Goal: Task Accomplishment & Management: Manage account settings

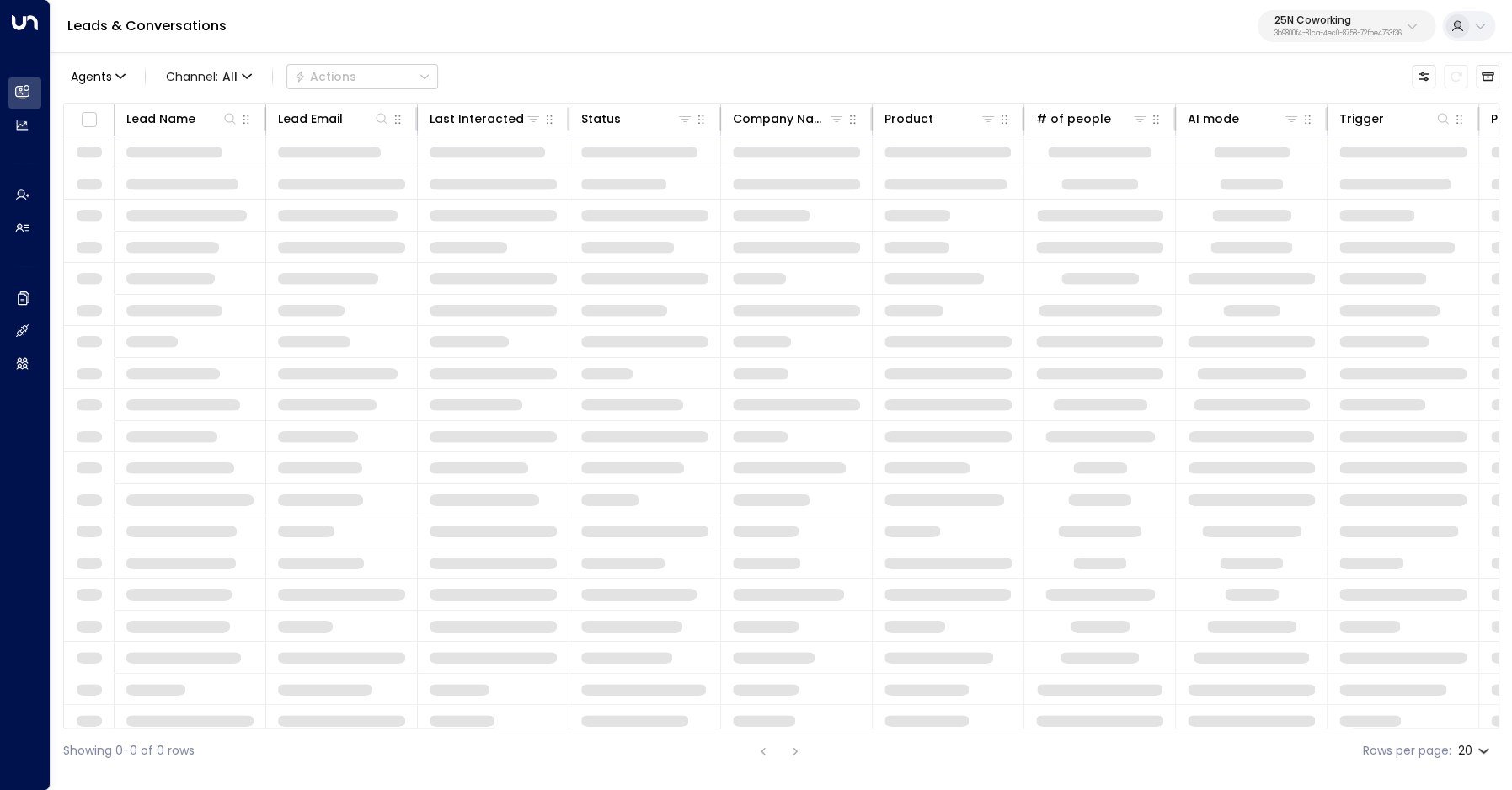
click at [1320, 24] on p "25N Coworking" at bounding box center [1338, 20] width 127 height 10
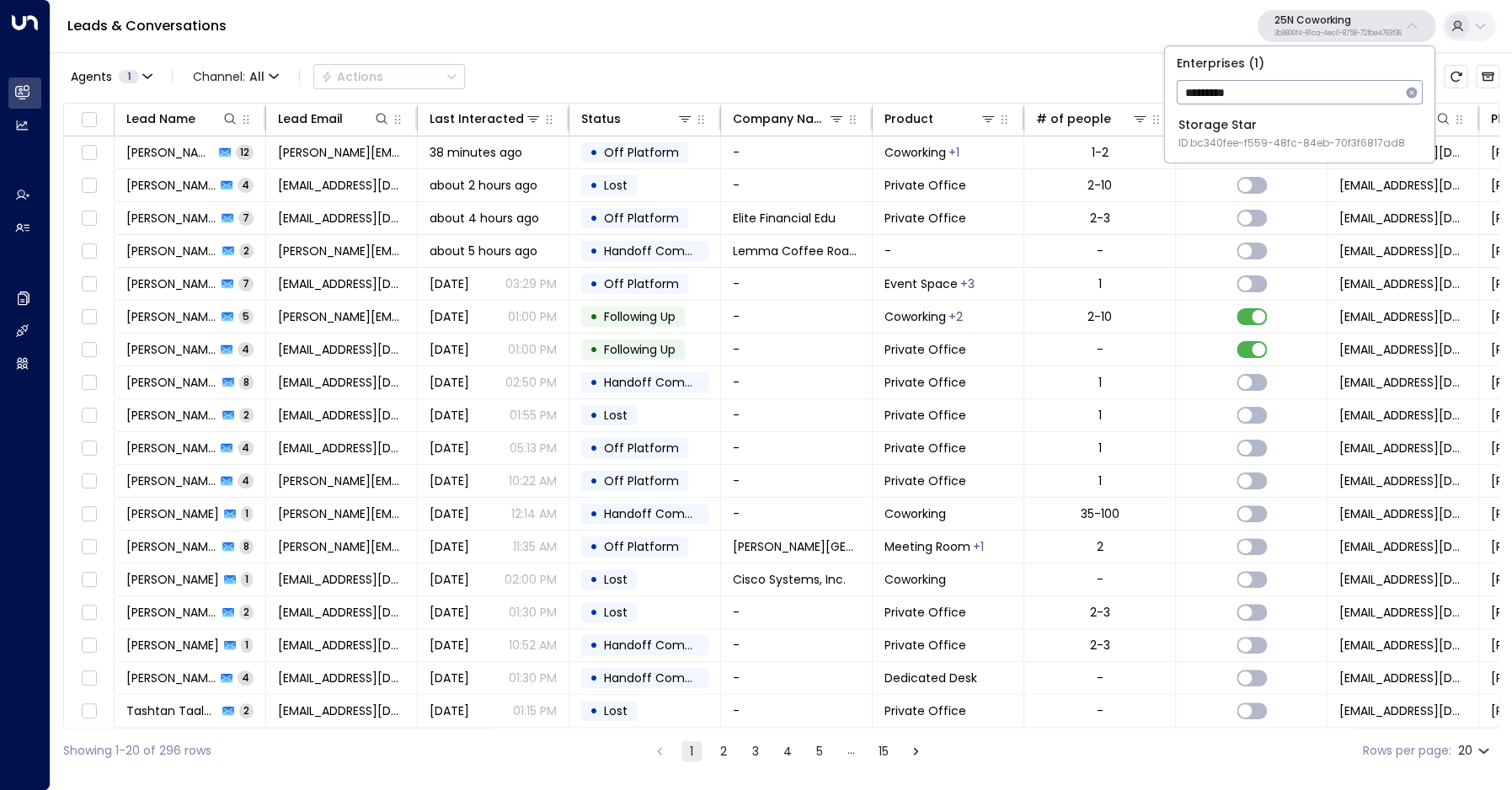
type input "*********"
click at [1224, 144] on span "ID: bc340fee-f559-48fc-84eb-70f3f6817ad8" at bounding box center [1291, 143] width 226 height 15
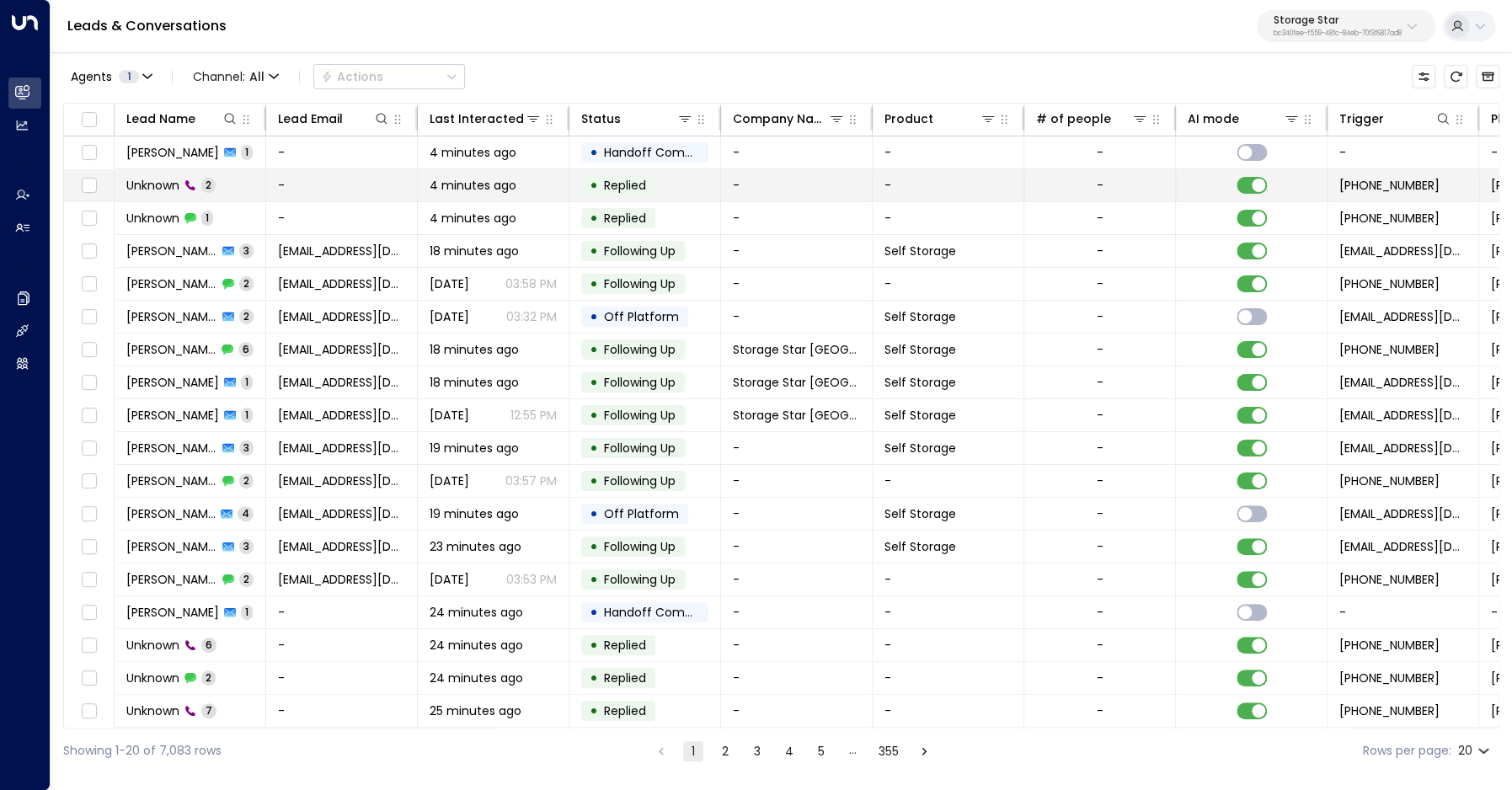
click at [157, 189] on span "Unknown" at bounding box center [153, 186] width 53 height 17
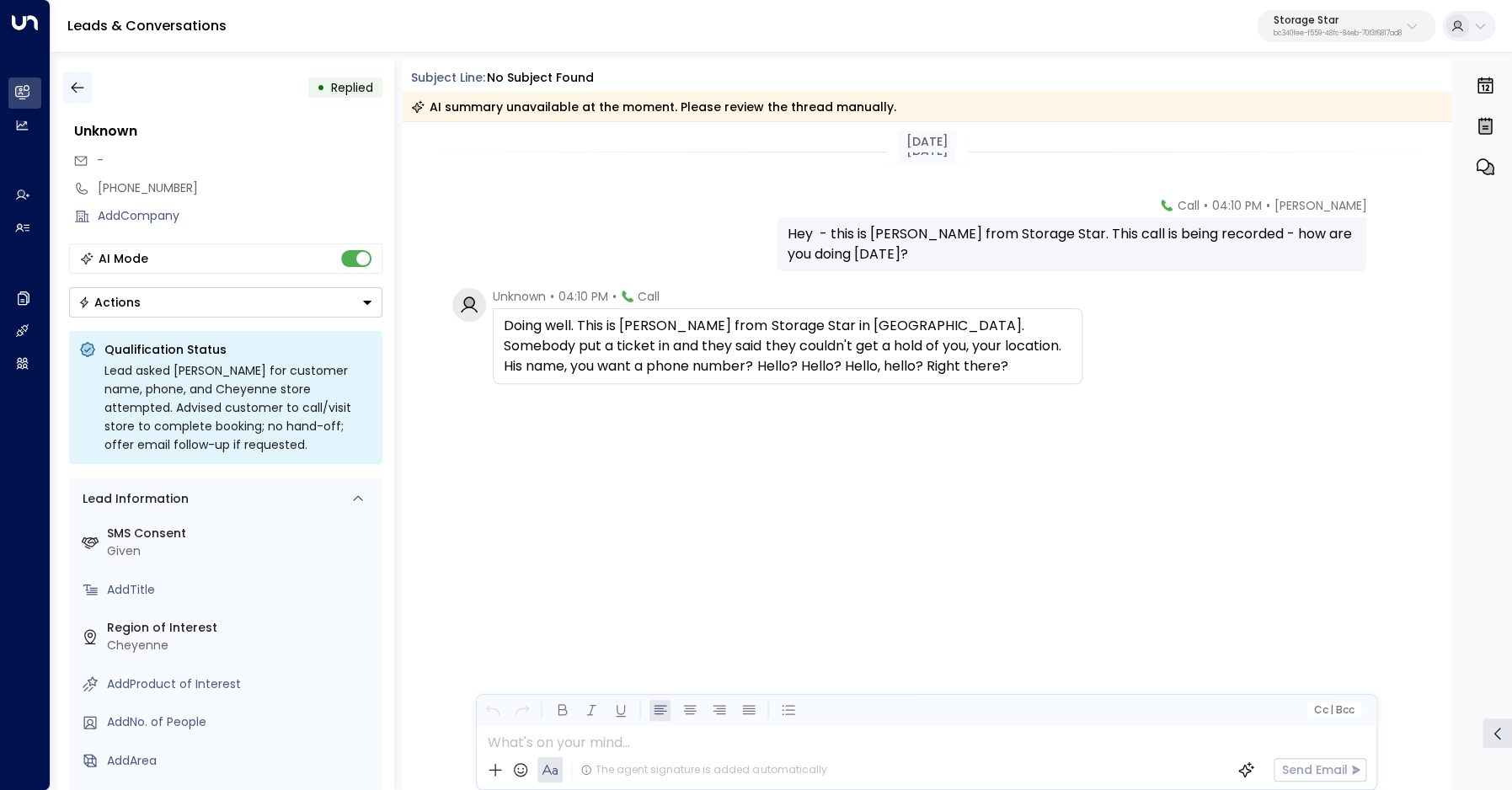
click at [84, 89] on icon "button" at bounding box center [78, 88] width 17 height 17
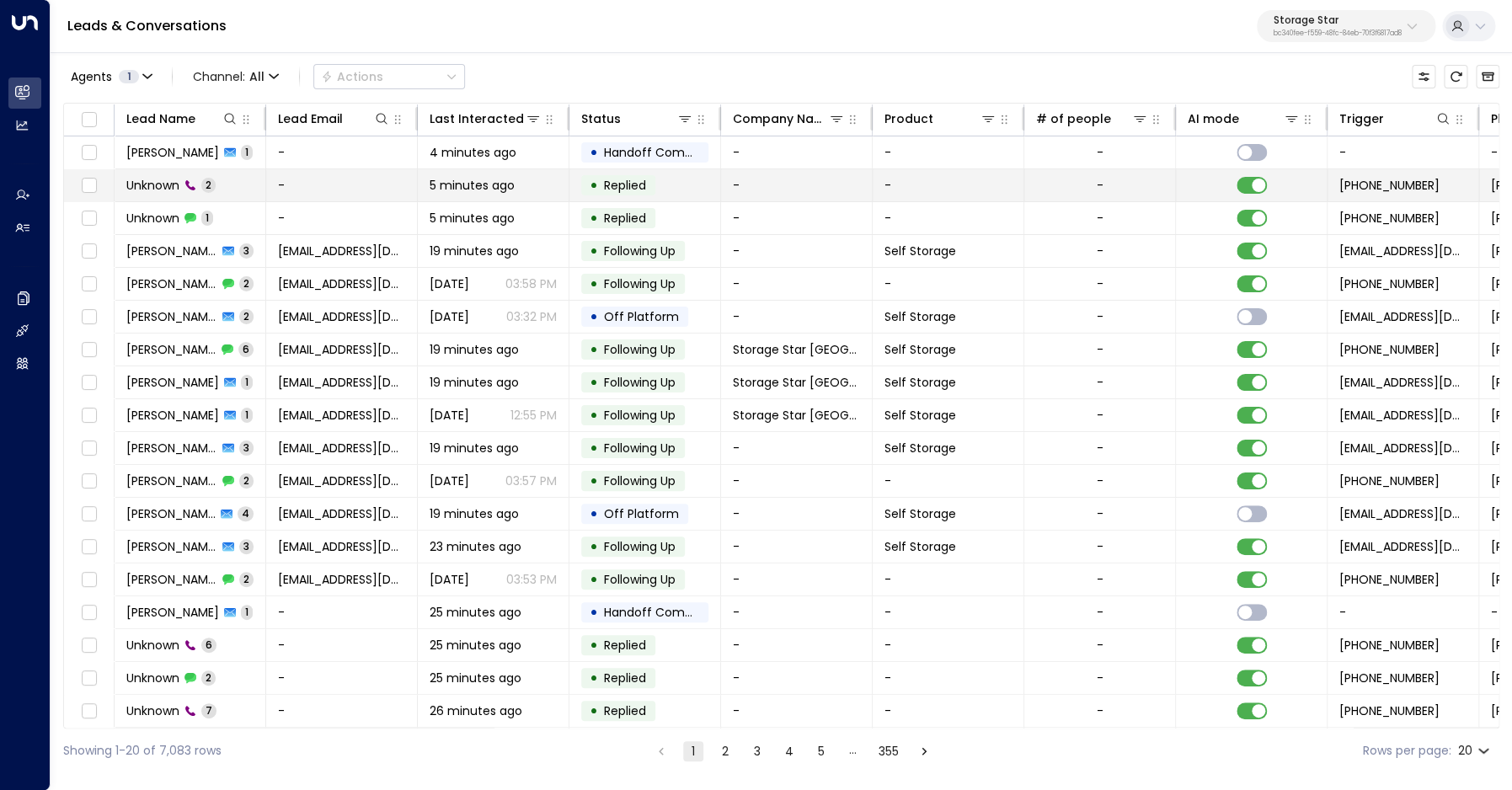
click at [178, 185] on span "Unknown" at bounding box center [153, 186] width 53 height 17
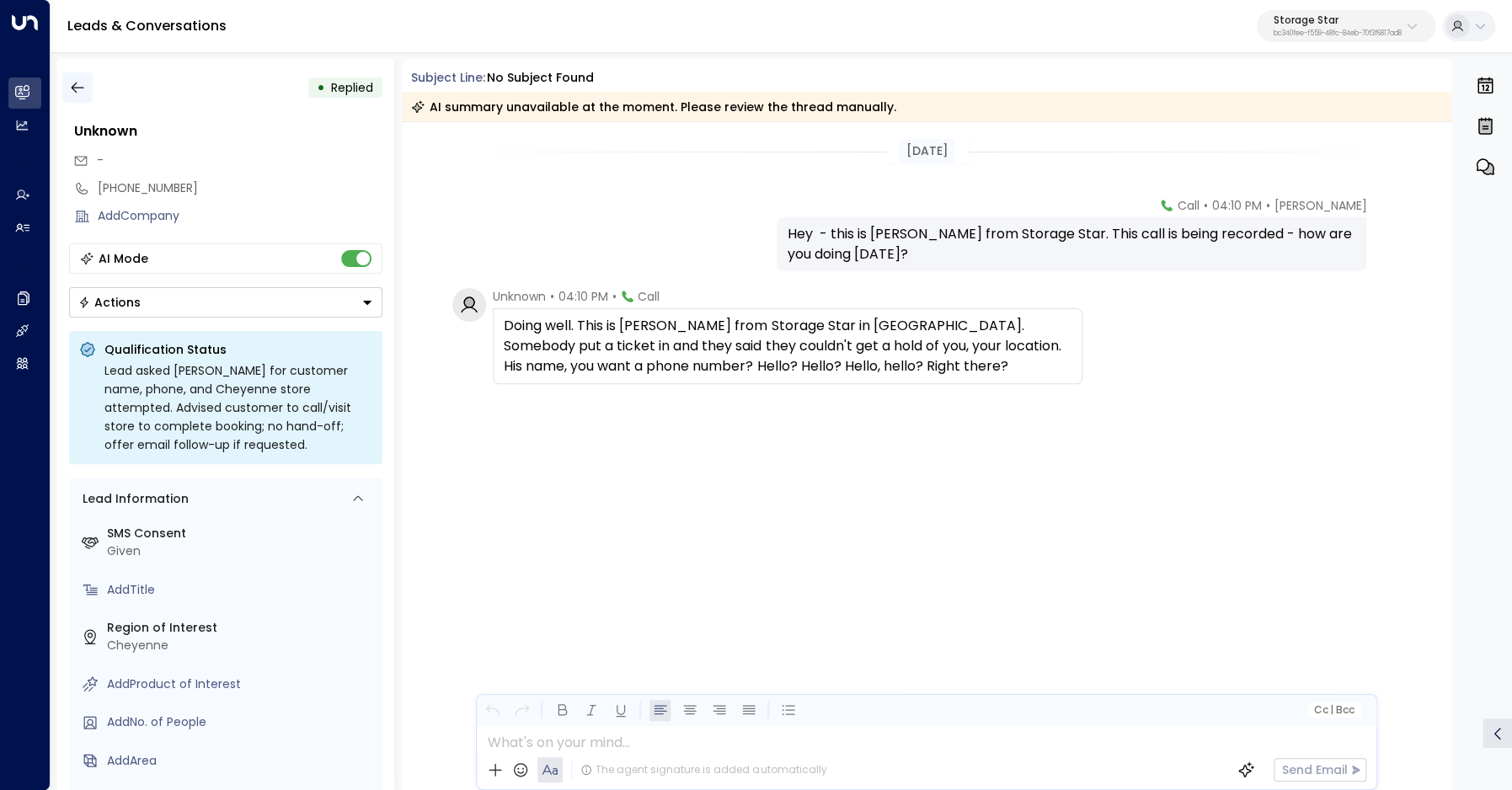
click at [87, 80] on button "button" at bounding box center [78, 87] width 30 height 30
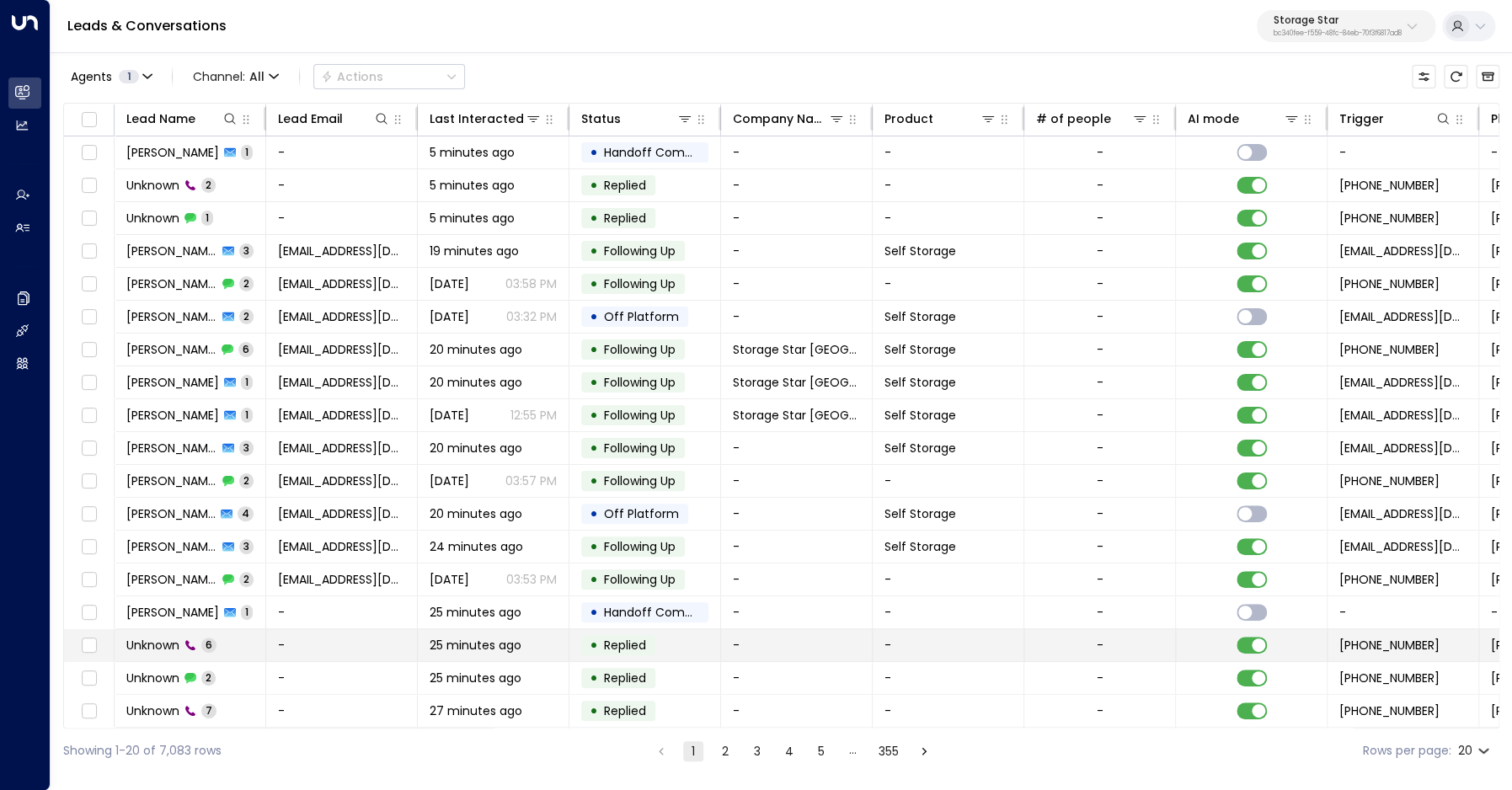
click at [172, 647] on span "Unknown" at bounding box center [153, 645] width 53 height 17
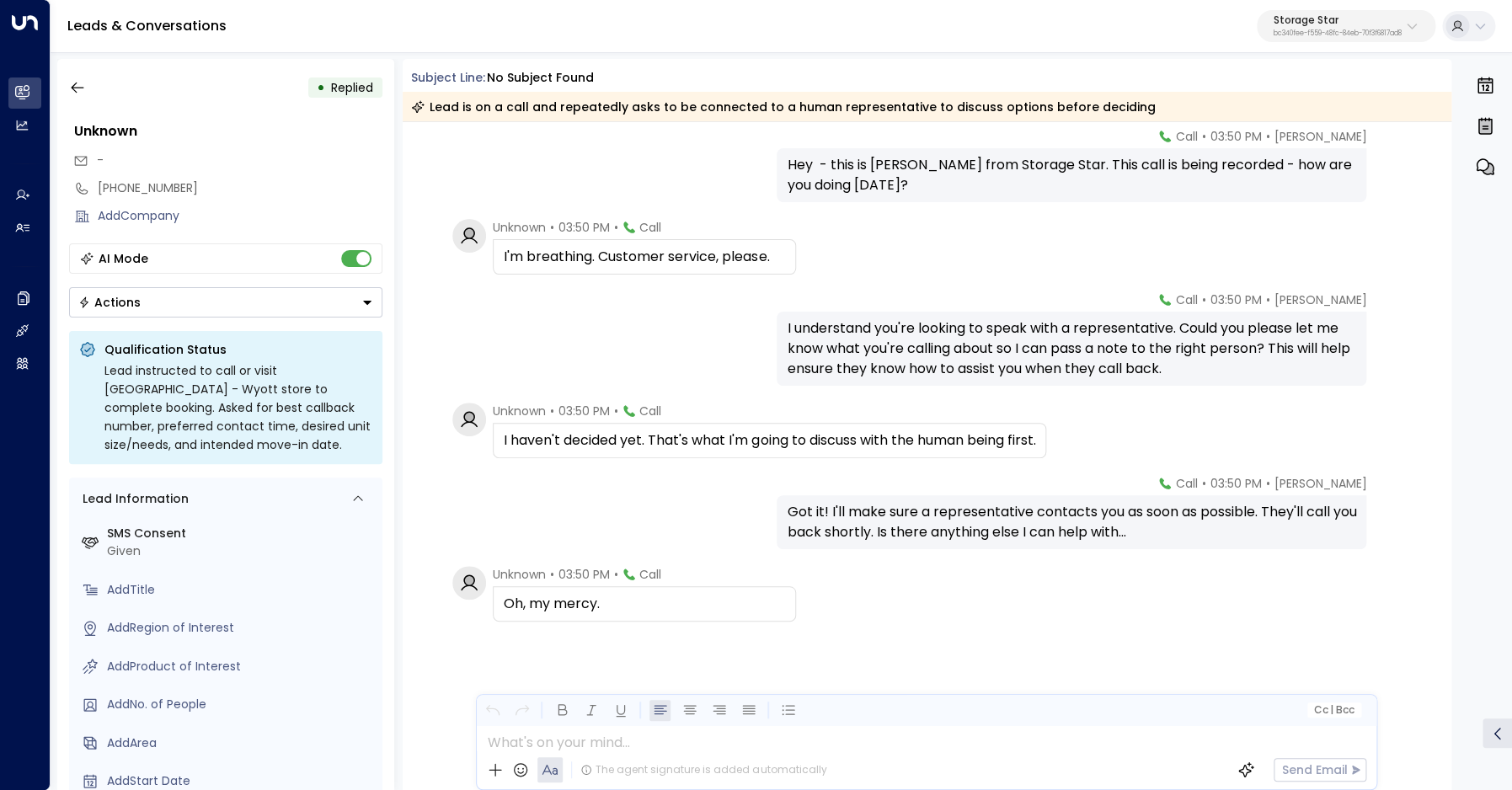
scroll to position [69, 0]
click at [81, 93] on icon "button" at bounding box center [78, 88] width 17 height 17
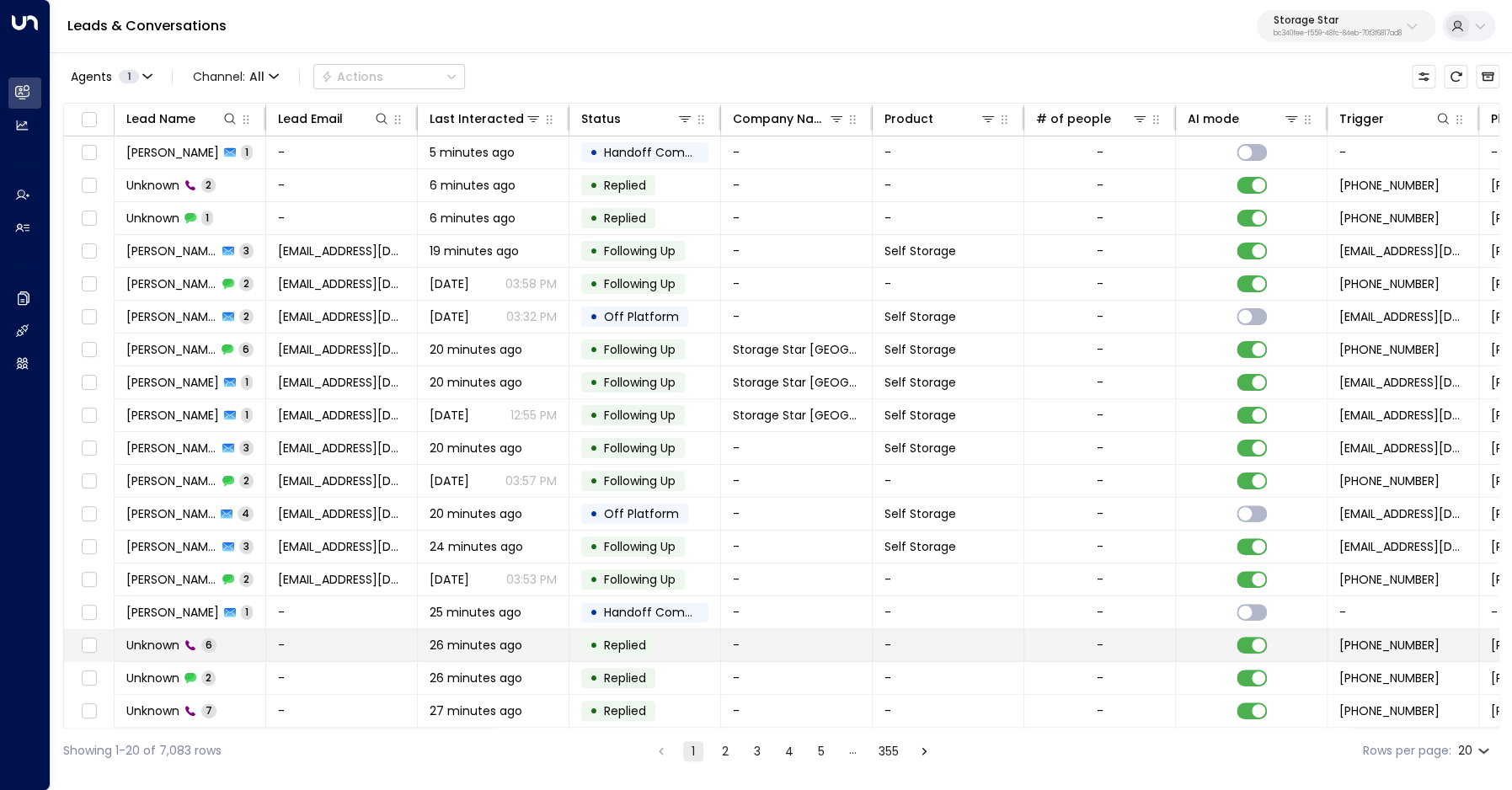
click at [171, 649] on span "Unknown" at bounding box center [153, 645] width 53 height 17
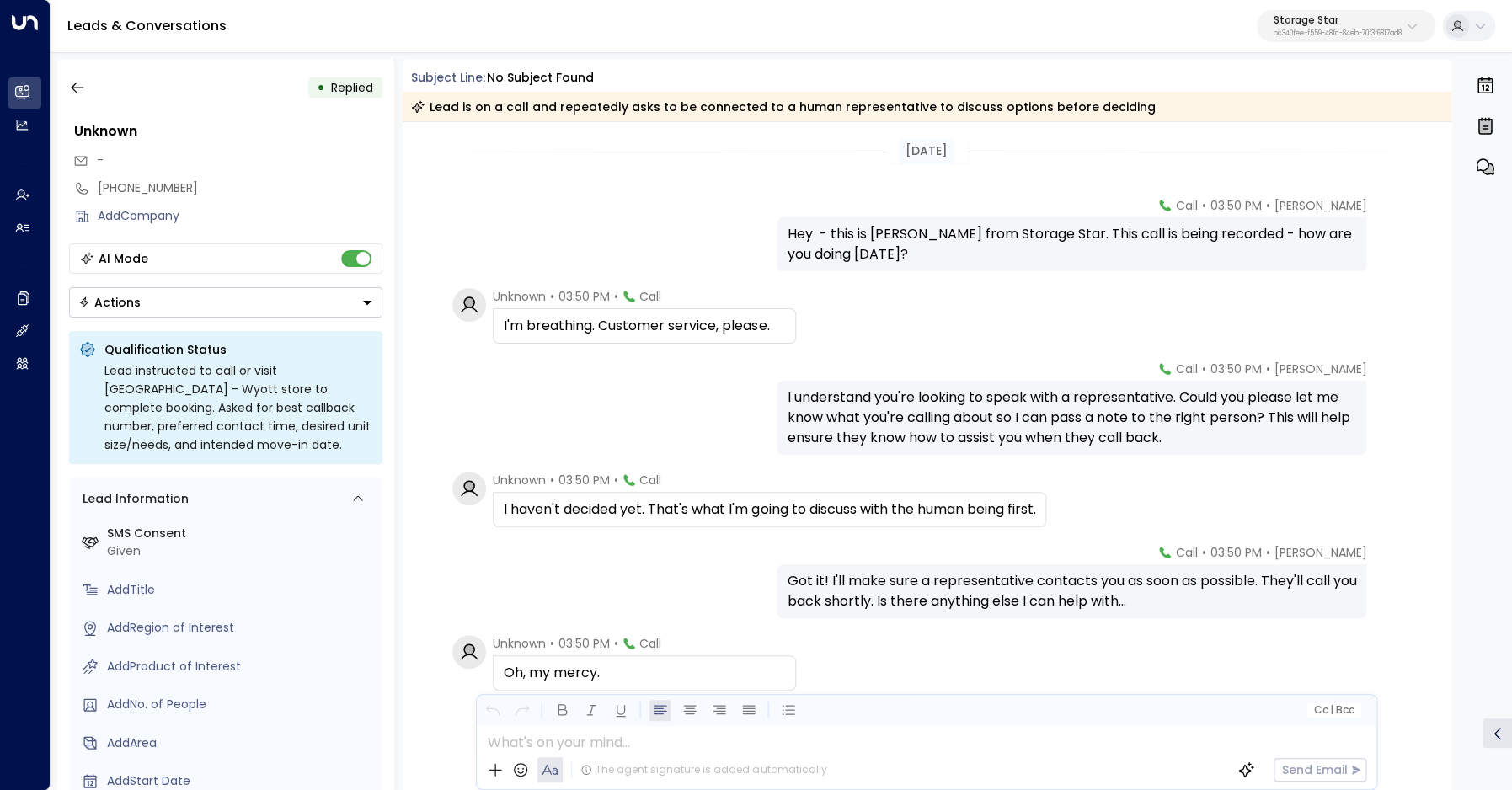
scroll to position [69, 0]
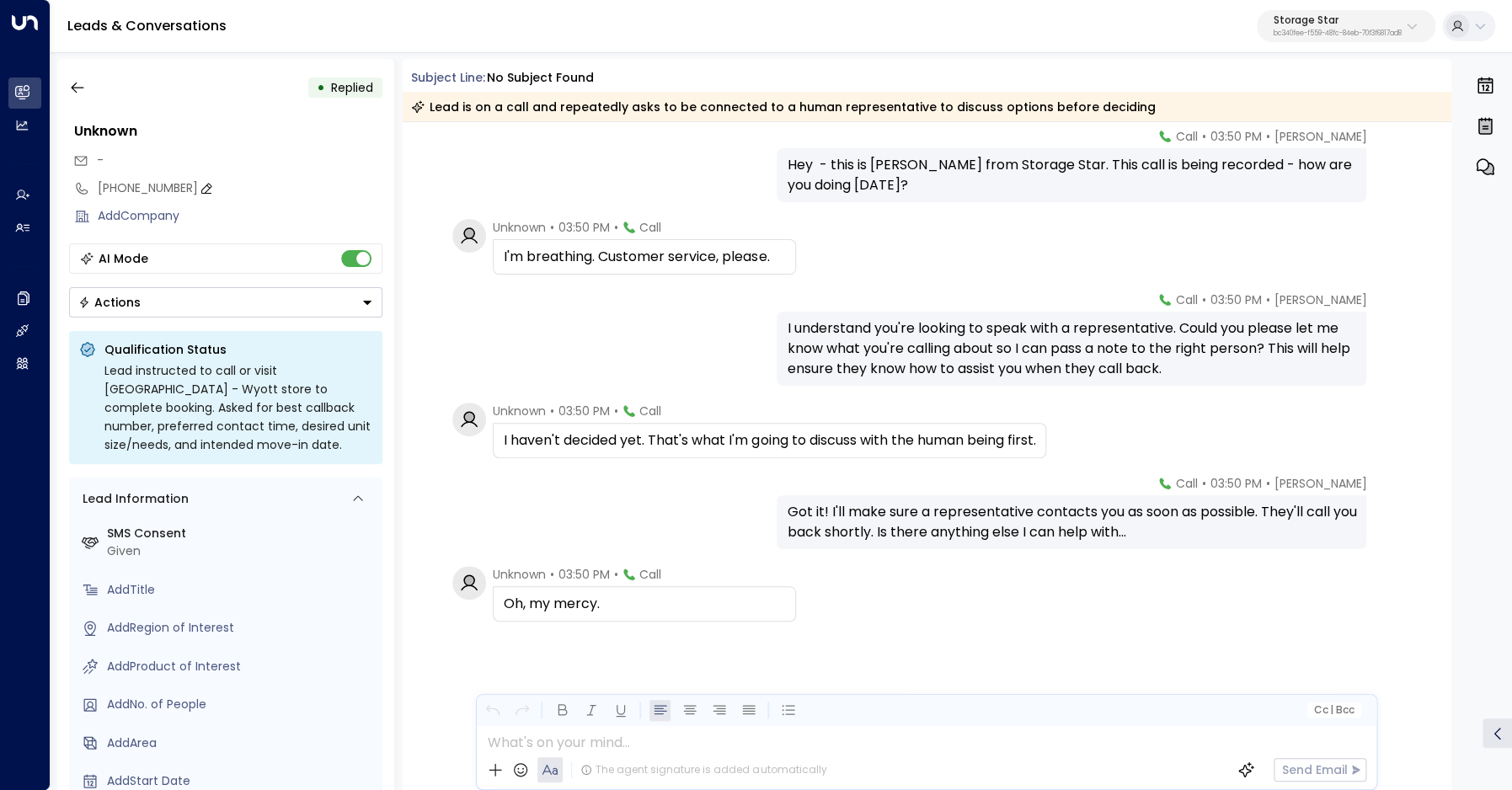
click at [109, 185] on div "[PHONE_NUMBER]" at bounding box center [240, 188] width 284 height 18
drag, startPoint x: 113, startPoint y: 191, endPoint x: 221, endPoint y: 190, distance: 108.0
click at [221, 190] on input "**********" at bounding box center [237, 188] width 279 height 18
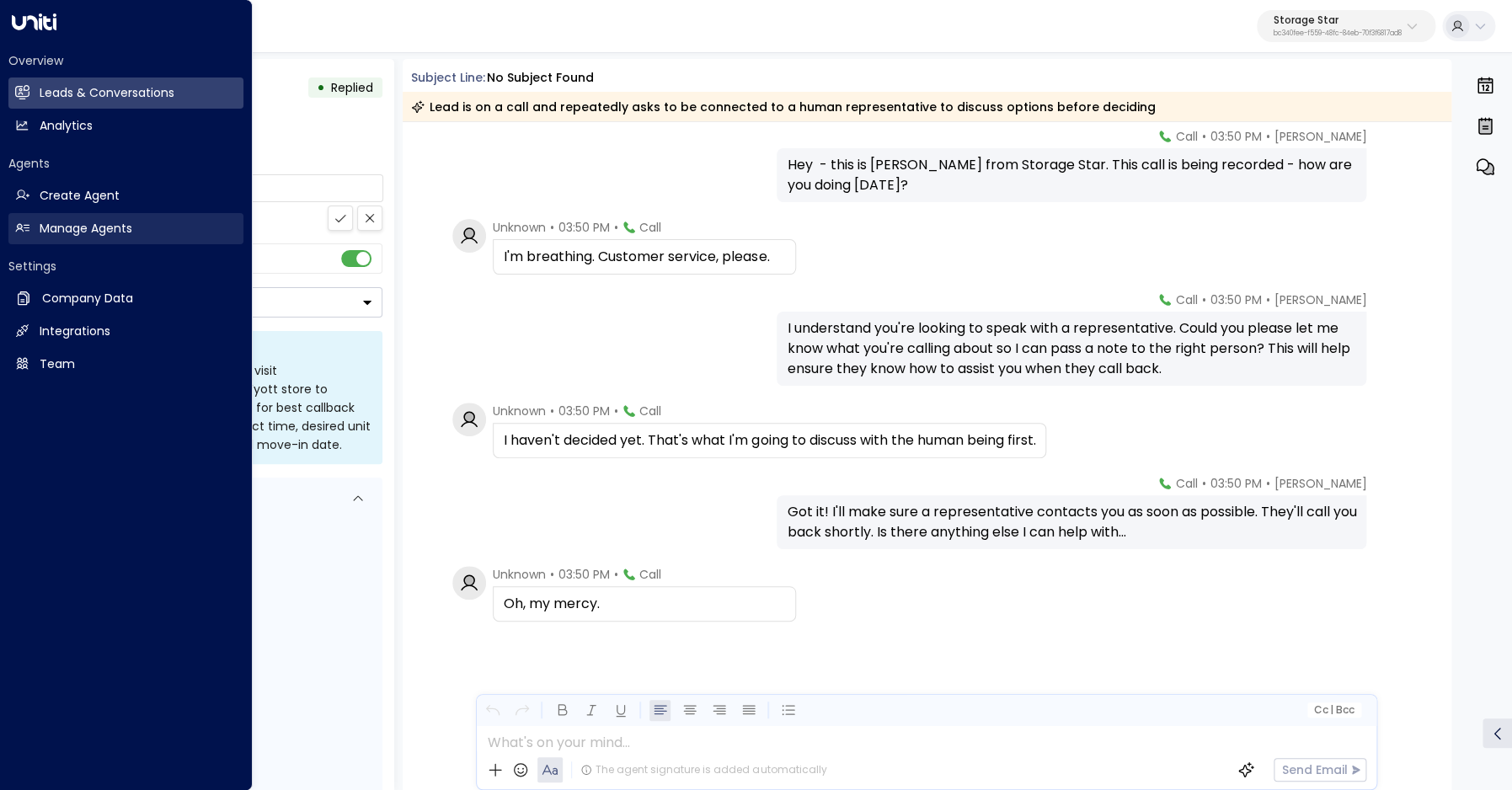
click at [45, 227] on h2 "Manage Agents" at bounding box center [86, 228] width 93 height 18
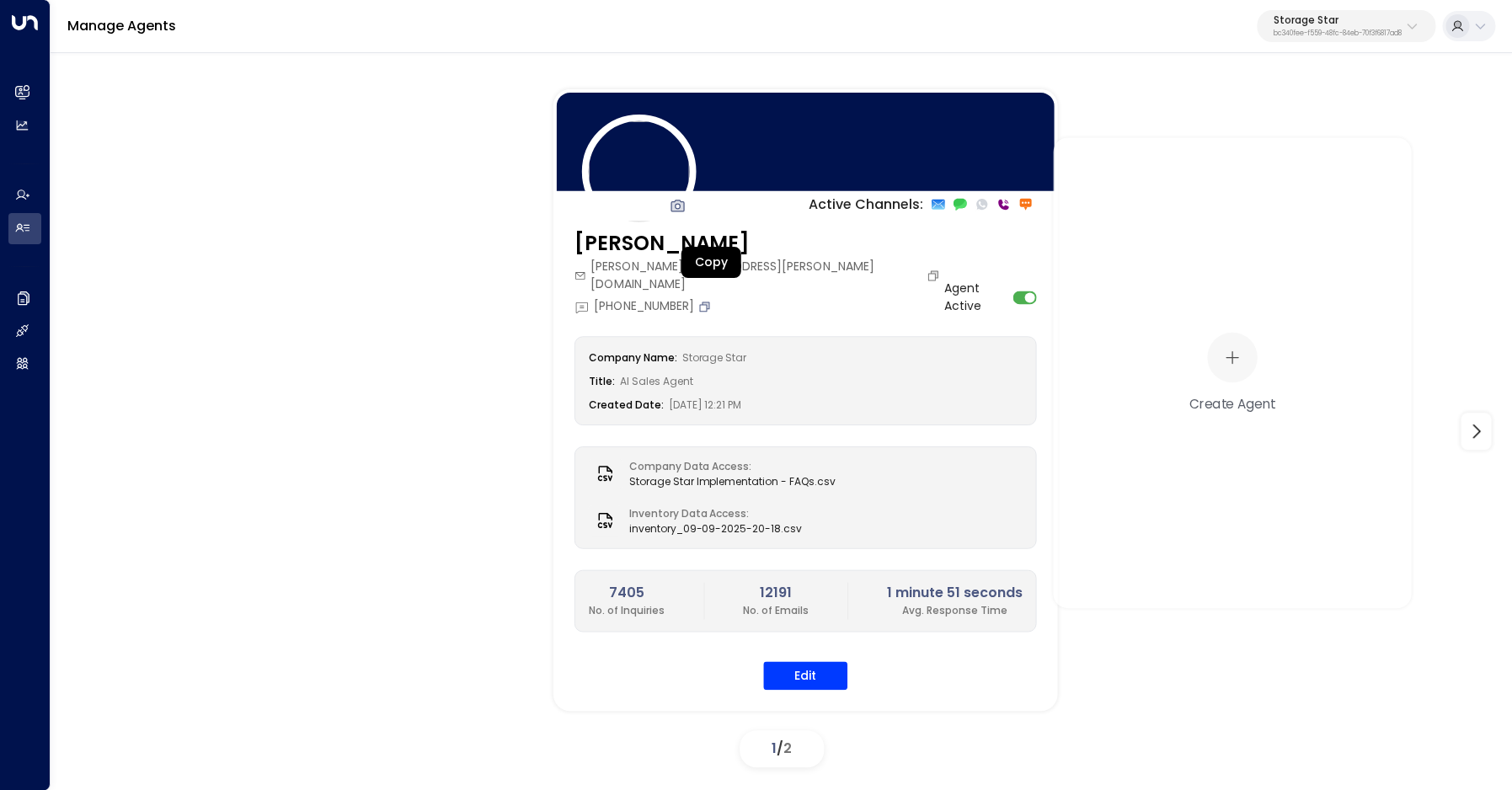
click at [704, 300] on icon "Copy" at bounding box center [704, 305] width 10 height 10
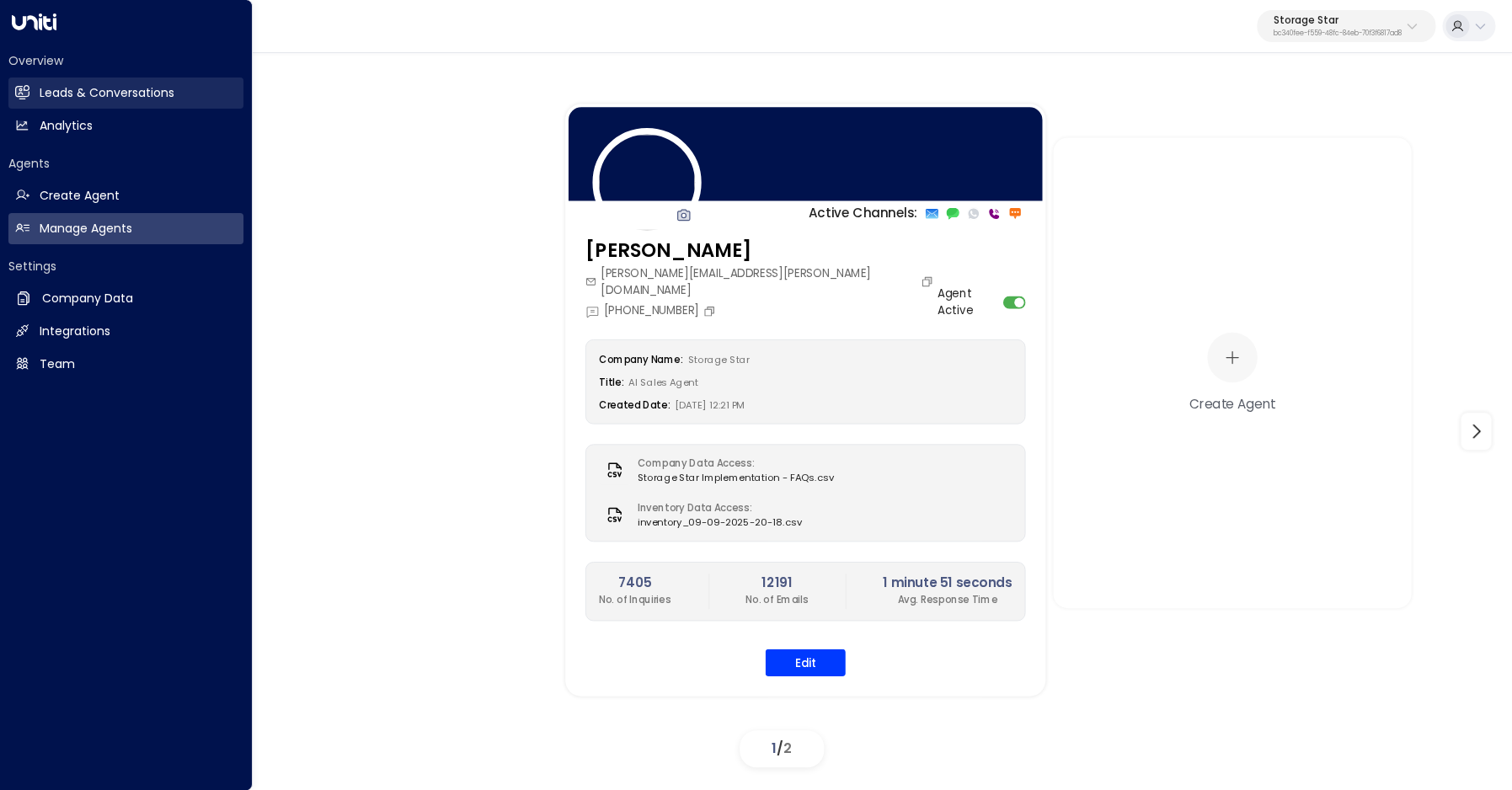
click at [45, 94] on h2 "Leads & Conversations" at bounding box center [107, 93] width 135 height 18
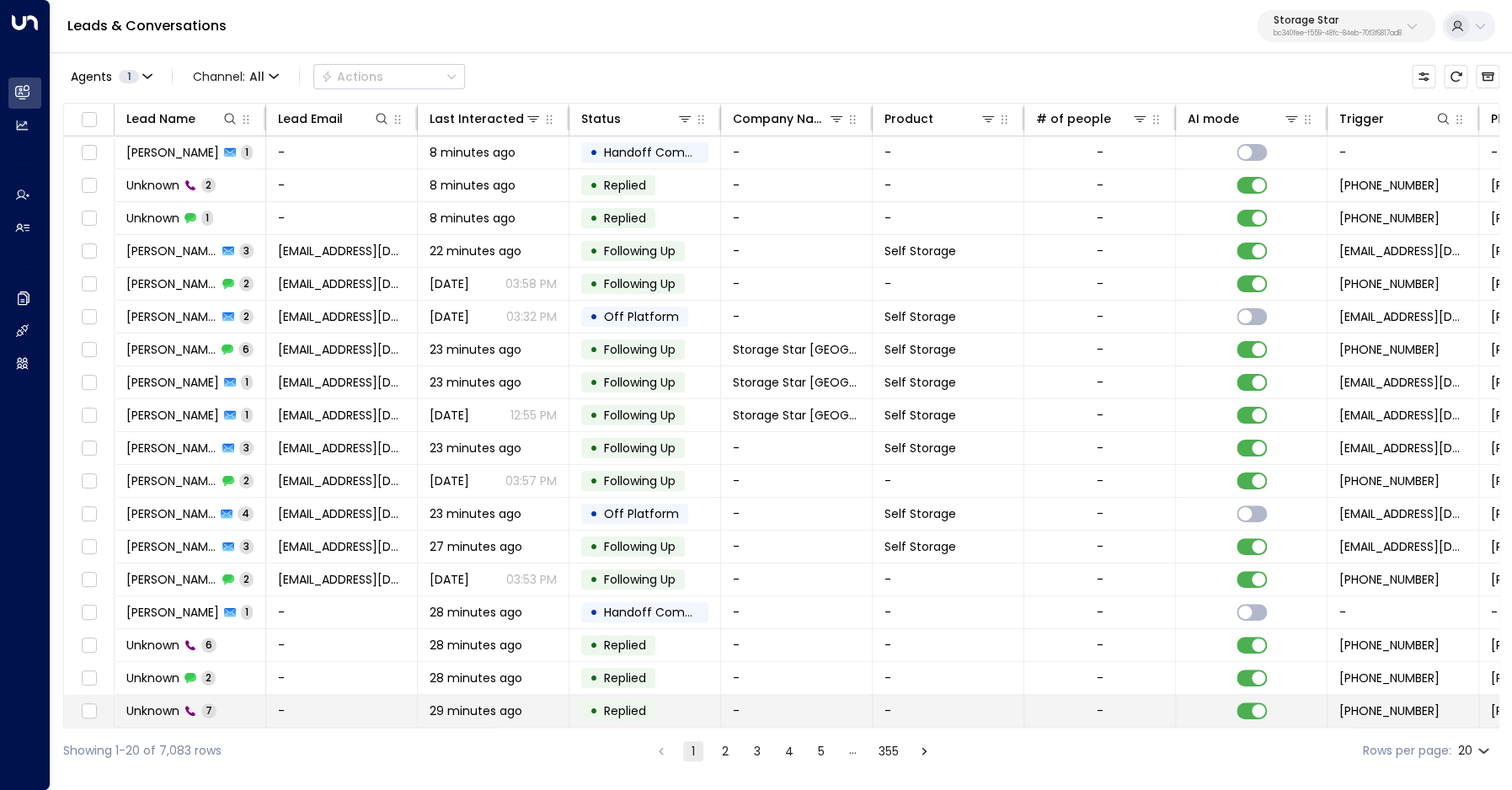
click at [182, 706] on div "Unknown 7" at bounding box center [171, 710] width 90 height 17
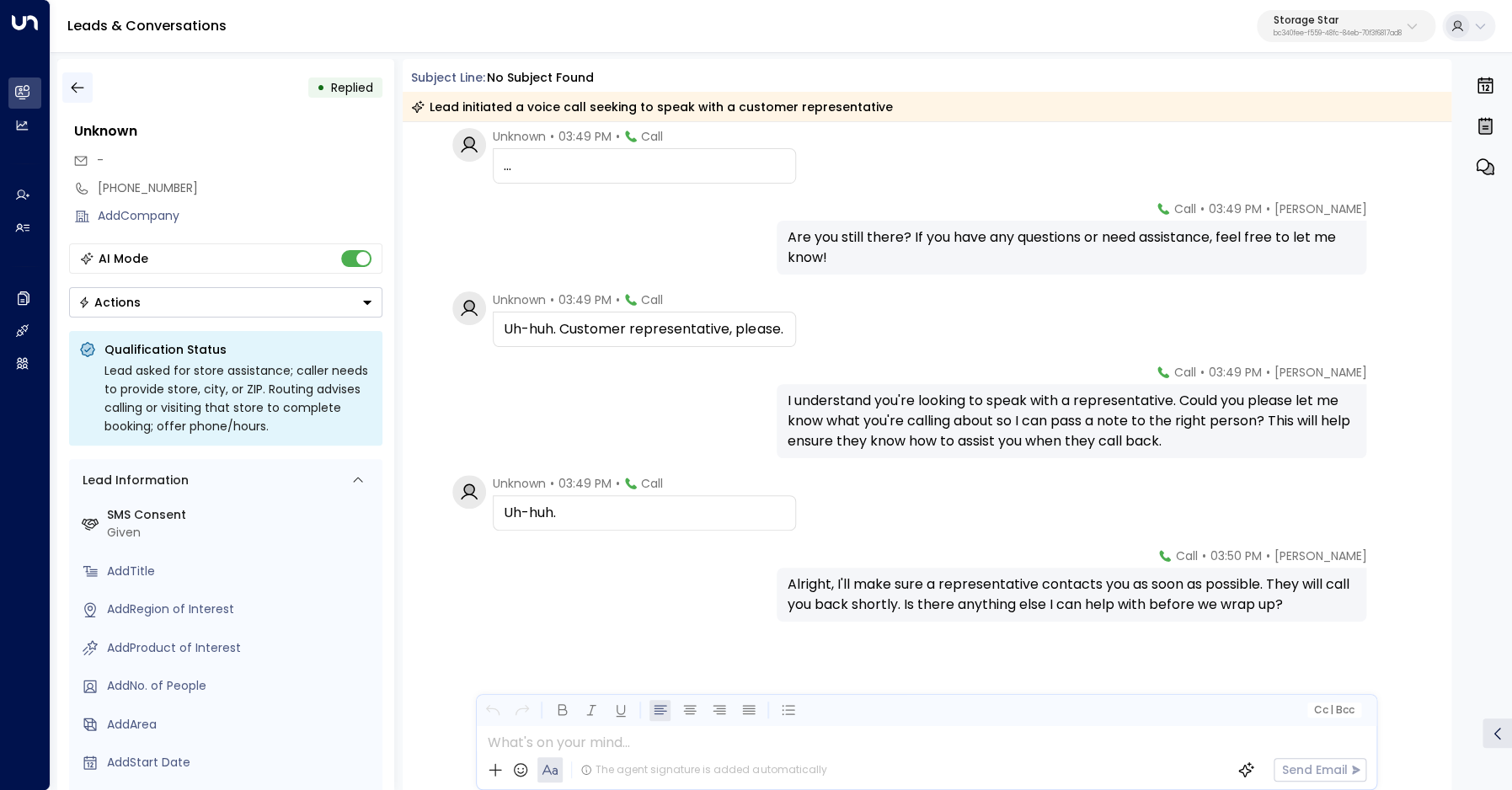
scroll to position [160, 0]
click at [78, 84] on icon "button" at bounding box center [78, 88] width 17 height 17
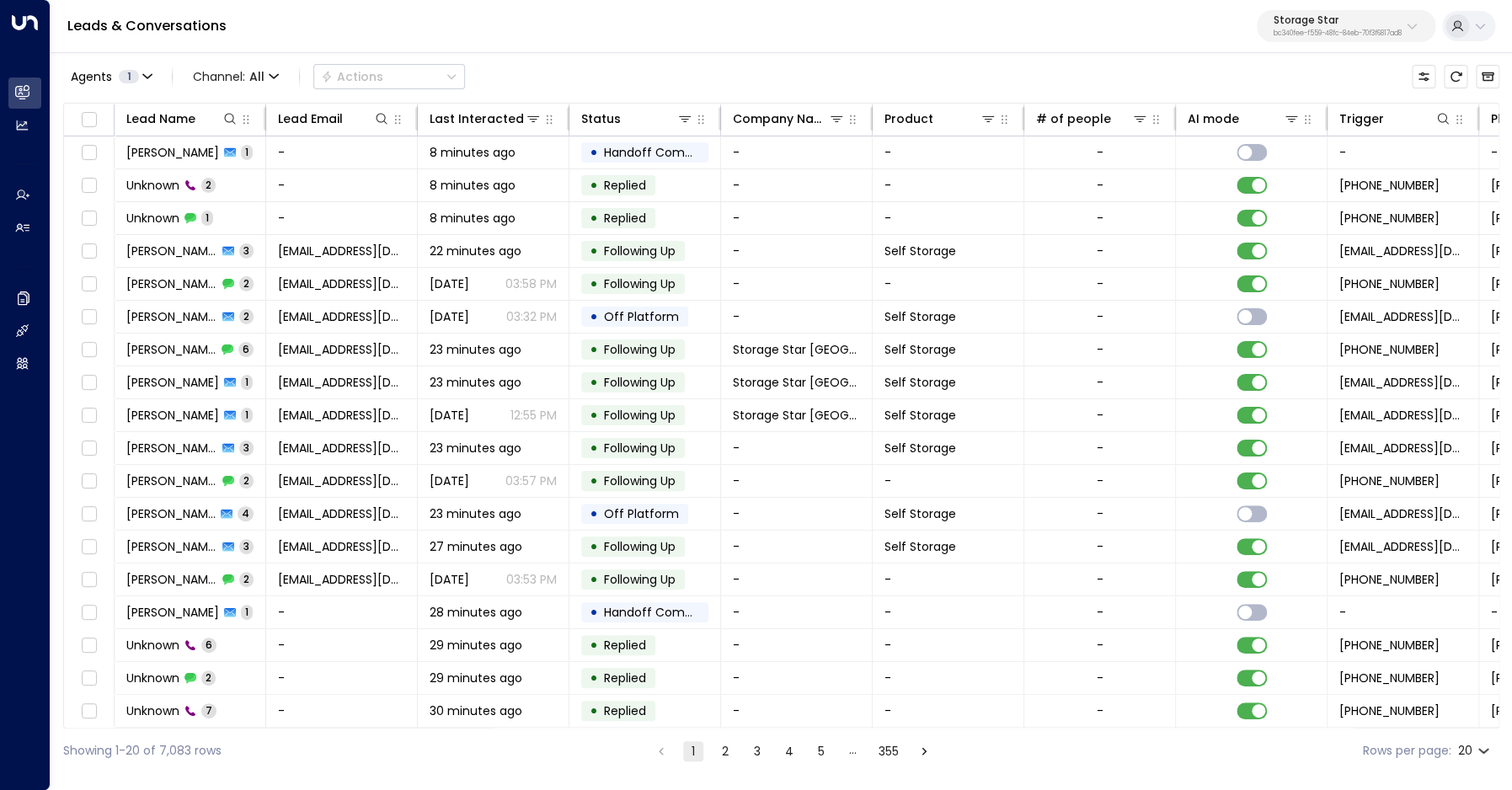
click at [722, 747] on button "2" at bounding box center [725, 750] width 20 height 20
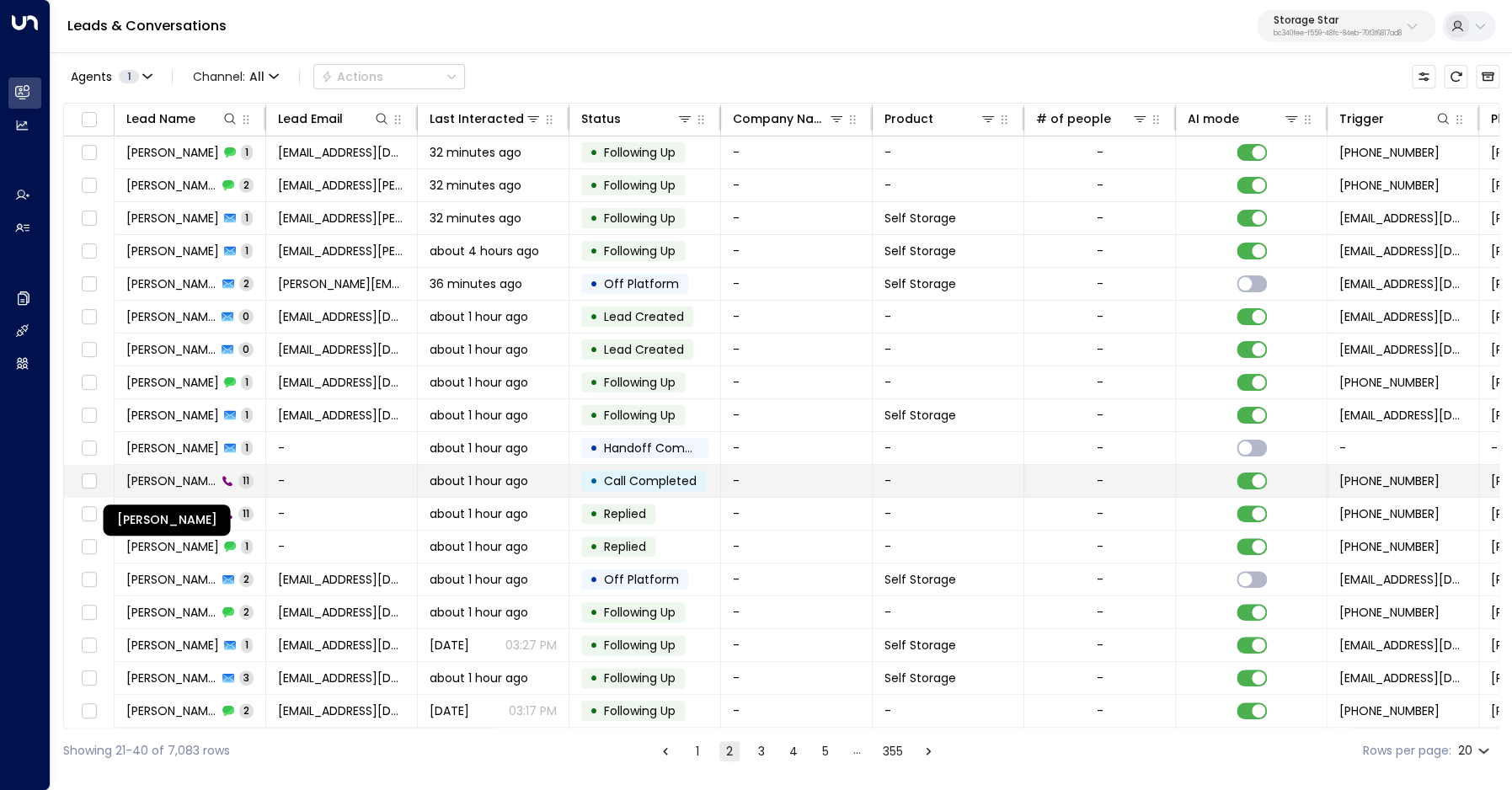
click at [153, 480] on span "Stephanie Samuel" at bounding box center [171, 481] width 90 height 17
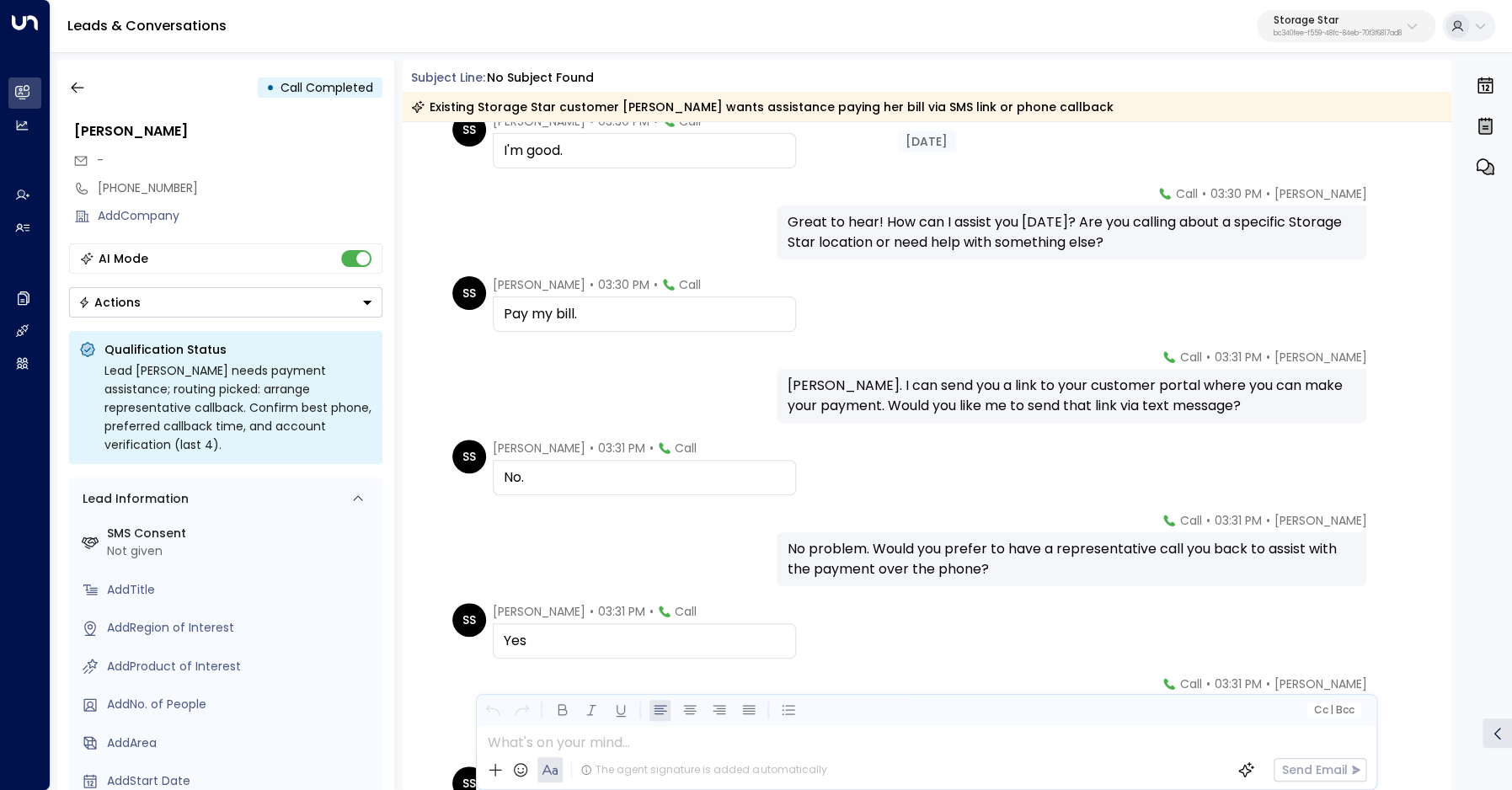
scroll to position [230, 0]
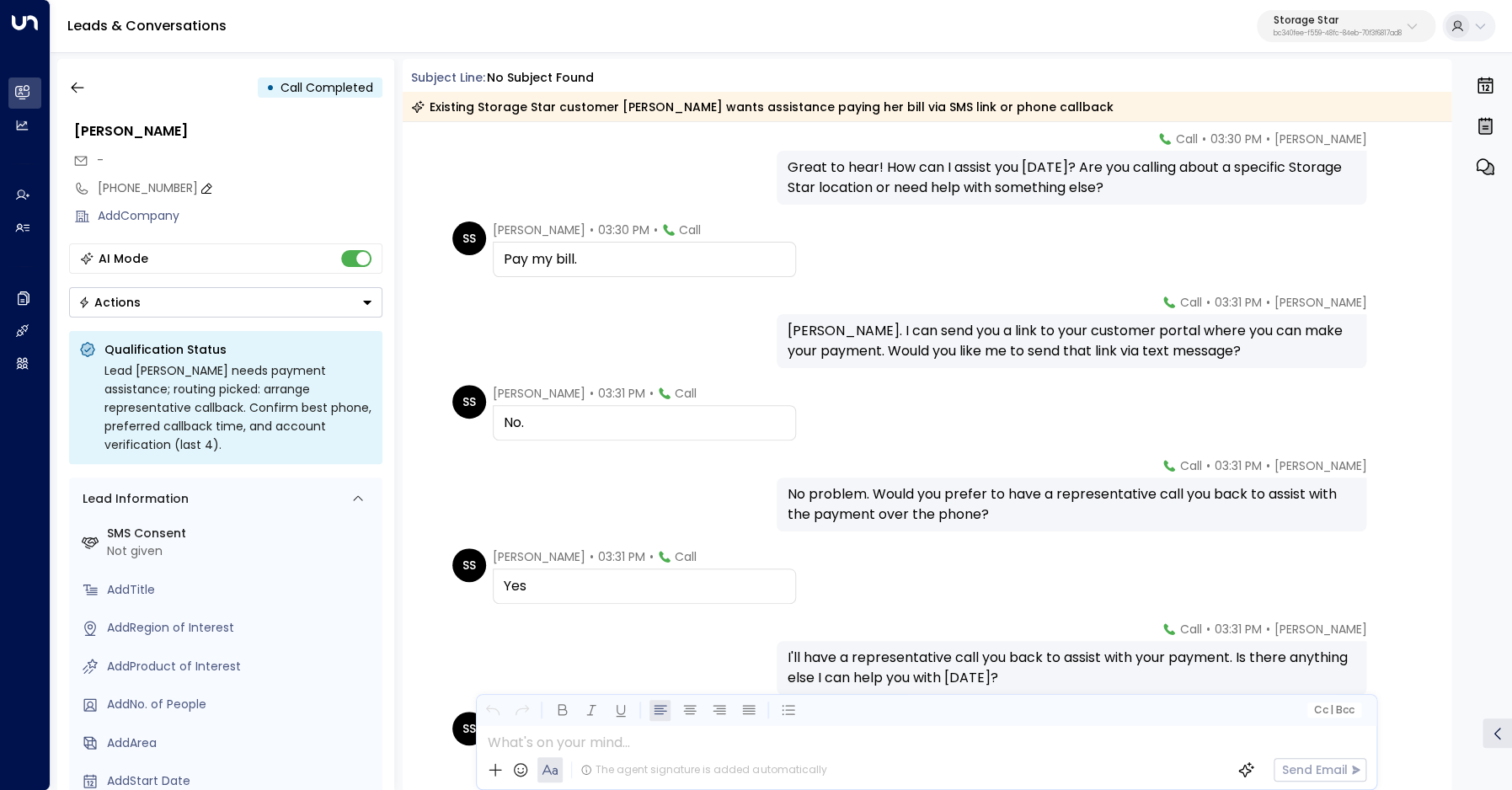
click at [130, 182] on div "+15128455033" at bounding box center [240, 188] width 284 height 18
drag, startPoint x: 110, startPoint y: 187, endPoint x: 286, endPoint y: 193, distance: 176.1
click at [286, 193] on input "**********" at bounding box center [237, 188] width 279 height 18
click at [78, 92] on icon "button" at bounding box center [78, 88] width 17 height 17
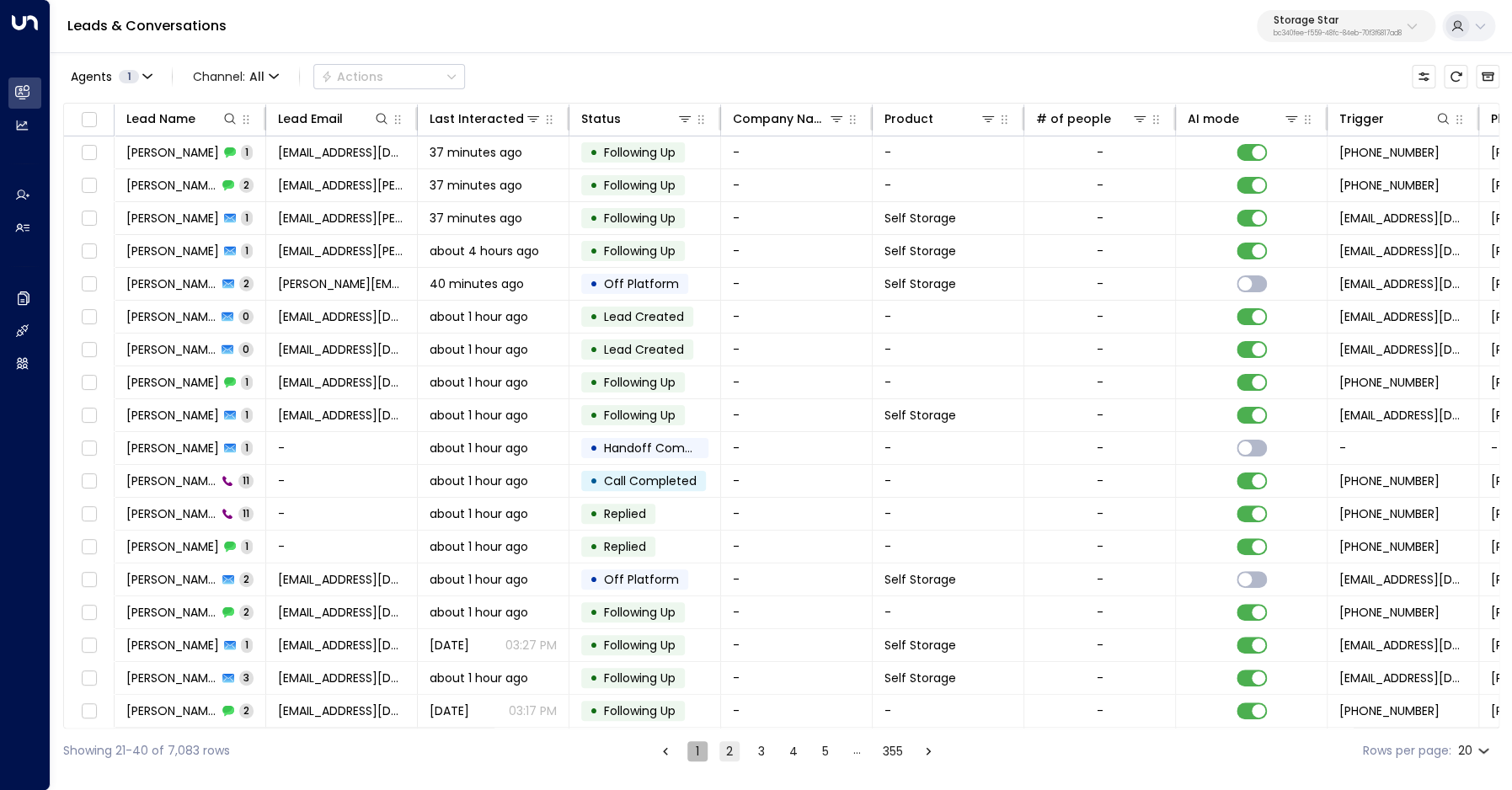
click at [689, 751] on button "1" at bounding box center [696, 750] width 20 height 20
